Goal: Browse casually: Explore the website without a specific task or goal

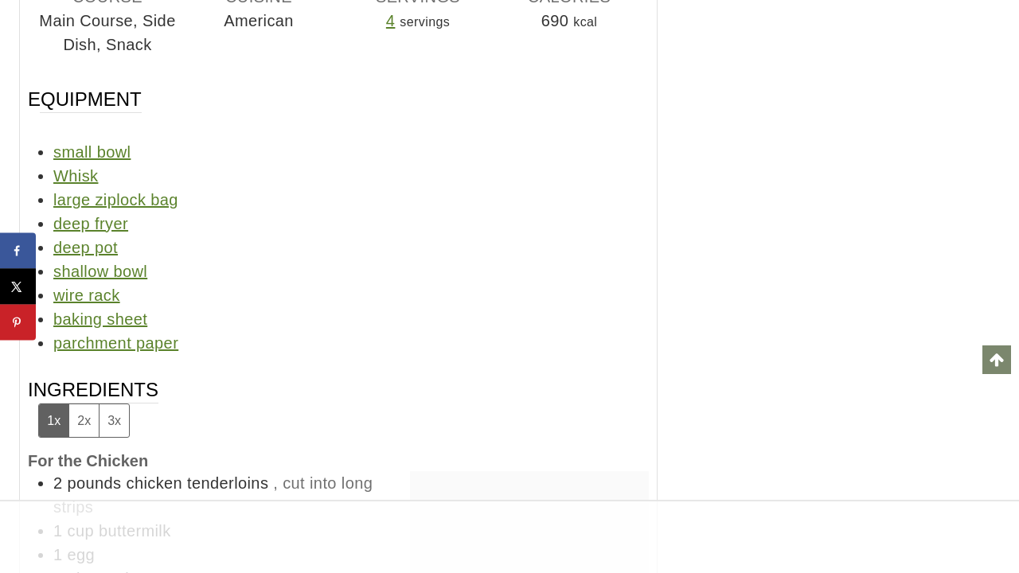
scroll to position [16096, 0]
